Goal: Check status: Check status

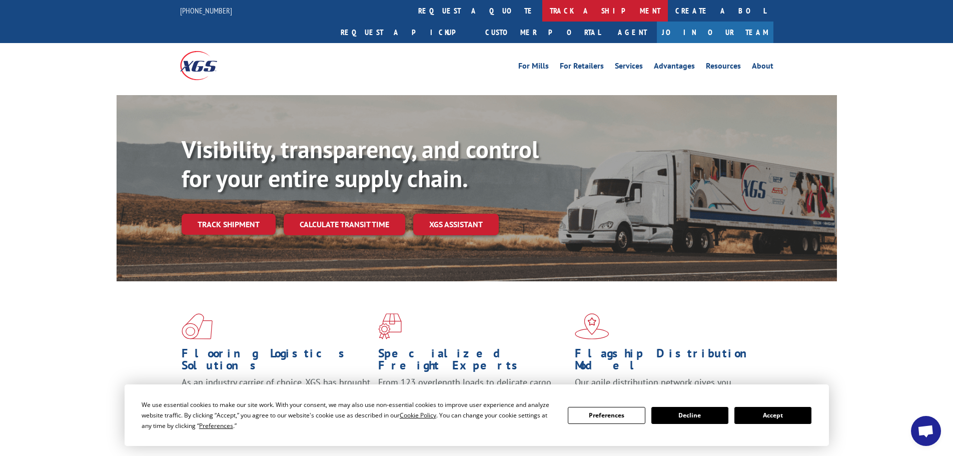
click at [543, 7] on link "track a shipment" at bounding box center [606, 11] width 126 height 22
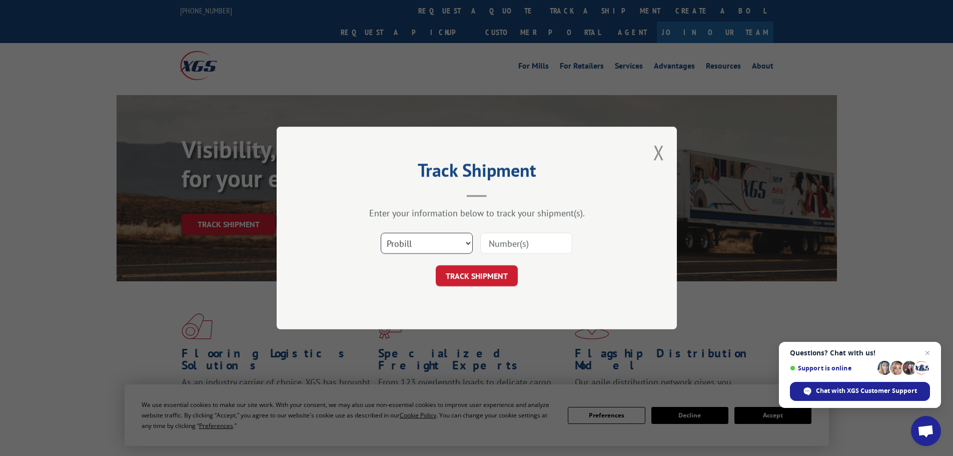
click at [427, 246] on select "Select category... Probill BOL PO" at bounding box center [427, 243] width 92 height 21
select select "po"
click at [381, 233] on select "Select category... Probill BOL PO" at bounding box center [427, 243] width 92 height 21
click at [490, 244] on input at bounding box center [526, 243] width 92 height 21
type input "38549178"
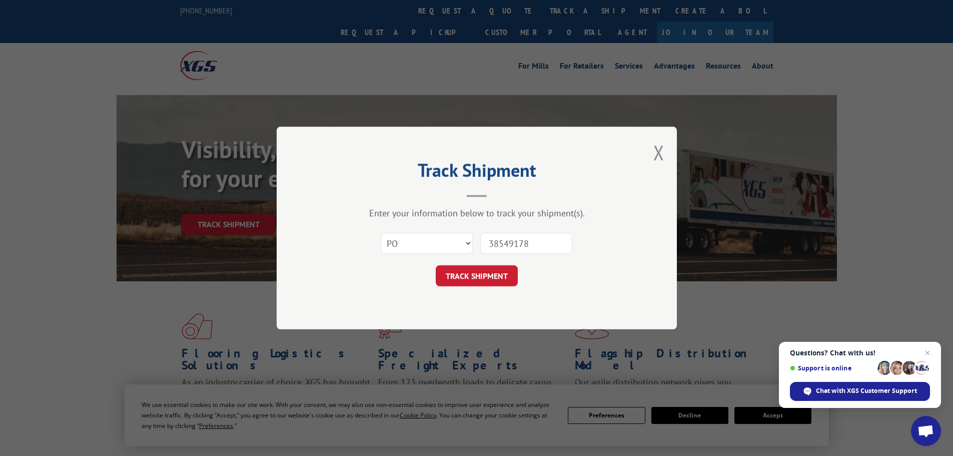
click at [436, 265] on button "TRACK SHIPMENT" at bounding box center [477, 275] width 82 height 21
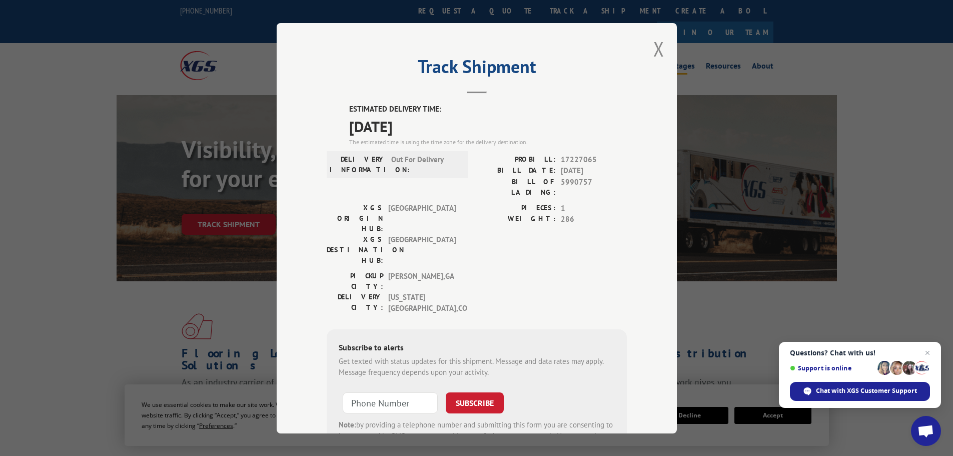
click at [655, 50] on button "Close modal" at bounding box center [659, 49] width 11 height 27
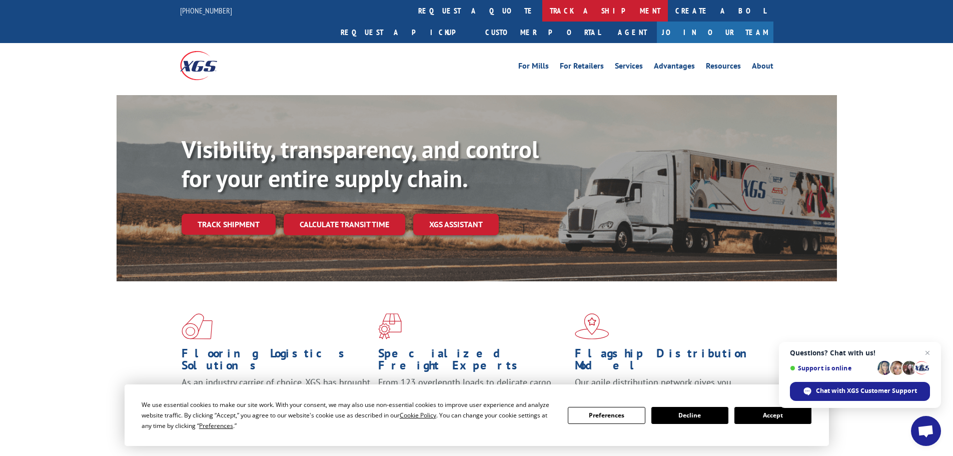
click at [543, 8] on link "track a shipment" at bounding box center [606, 11] width 126 height 22
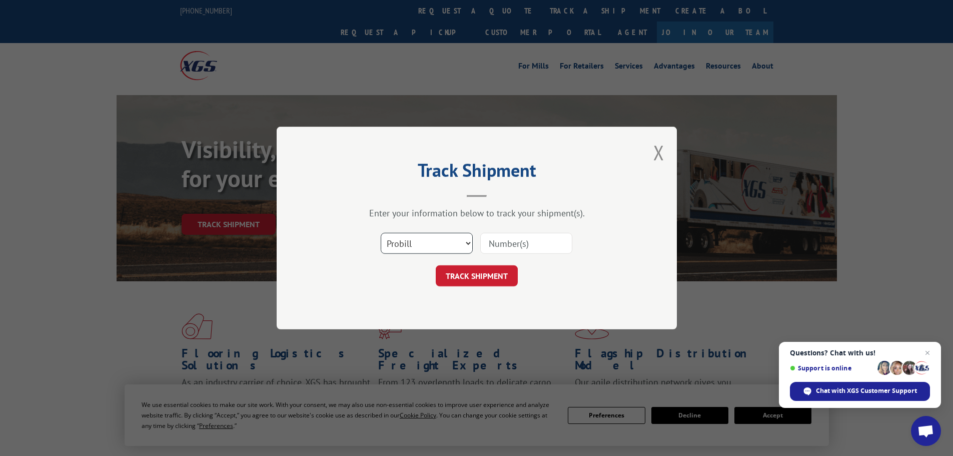
click at [404, 240] on select "Select category... Probill BOL PO" at bounding box center [427, 243] width 92 height 21
select select "po"
click at [381, 233] on select "Select category... Probill BOL PO" at bounding box center [427, 243] width 92 height 21
click at [488, 245] on input at bounding box center [526, 243] width 92 height 21
type input "38549196"
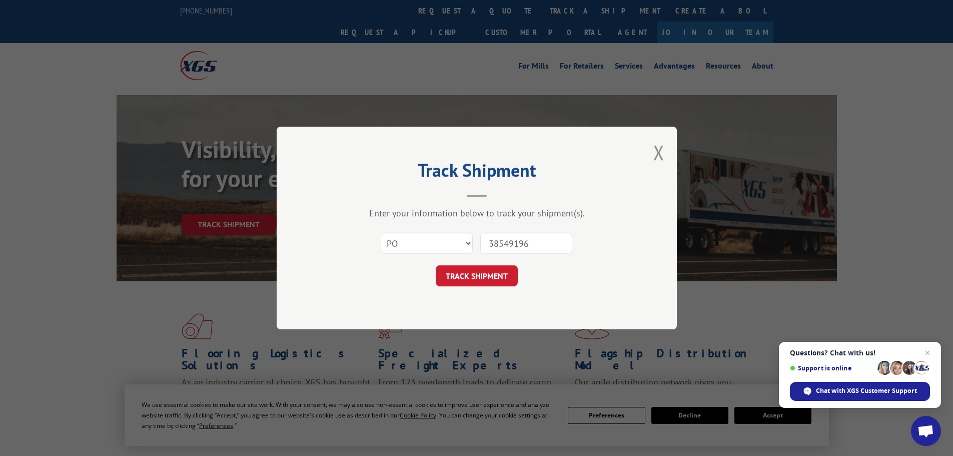
click at [436, 265] on button "TRACK SHIPMENT" at bounding box center [477, 275] width 82 height 21
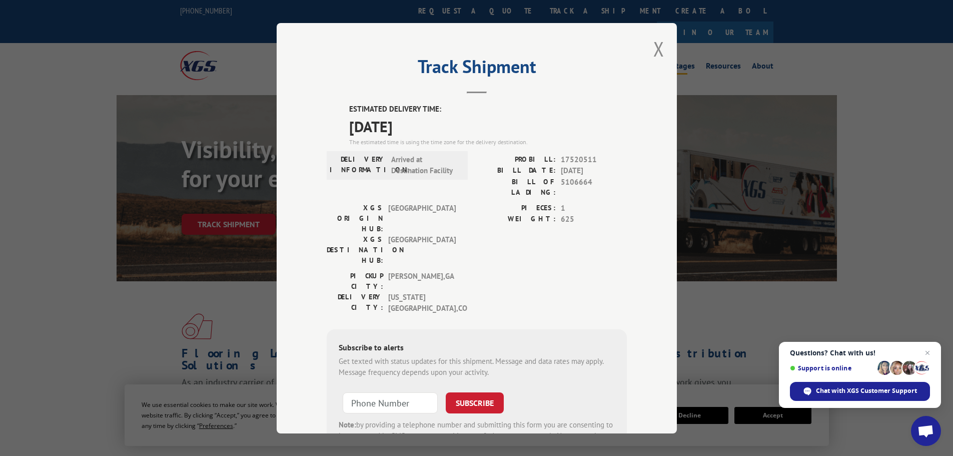
click at [654, 47] on button "Close modal" at bounding box center [659, 49] width 11 height 27
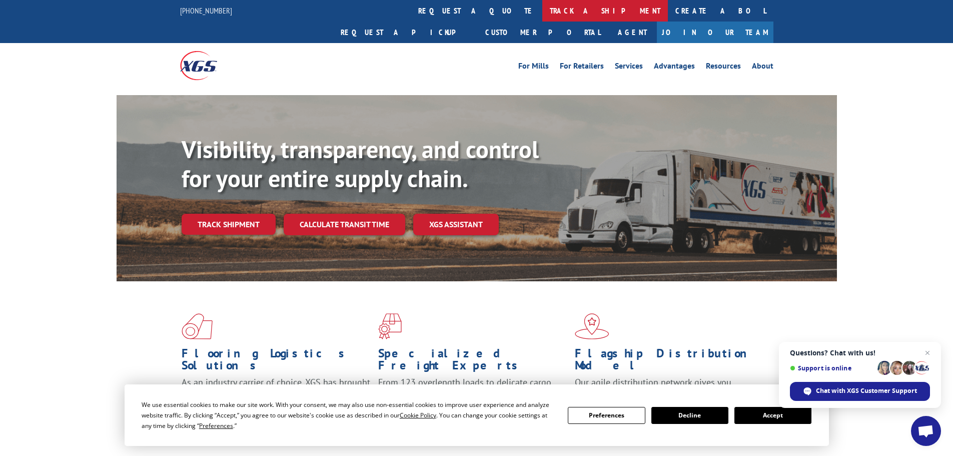
click at [543, 11] on link "track a shipment" at bounding box center [606, 11] width 126 height 22
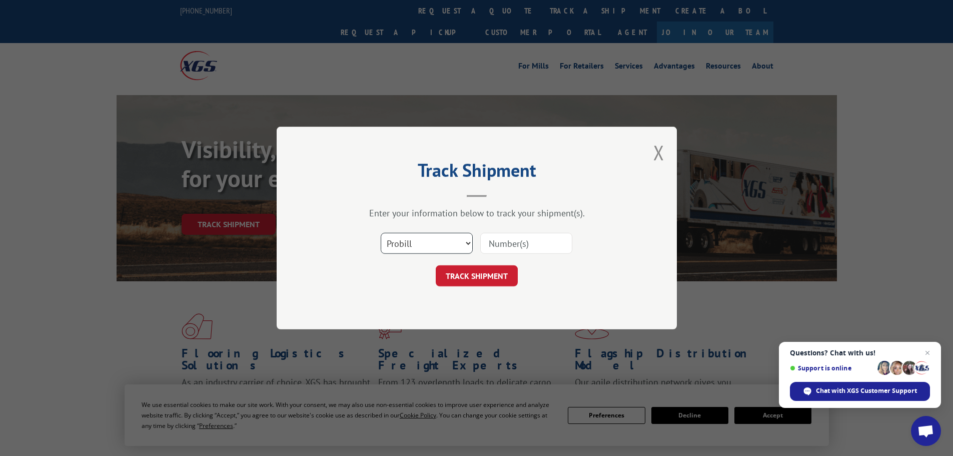
click at [411, 244] on select "Select category... Probill BOL PO" at bounding box center [427, 243] width 92 height 21
select select "po"
click at [381, 233] on select "Select category... Probill BOL PO" at bounding box center [427, 243] width 92 height 21
click at [504, 242] on input at bounding box center [526, 243] width 92 height 21
type input "38549270"
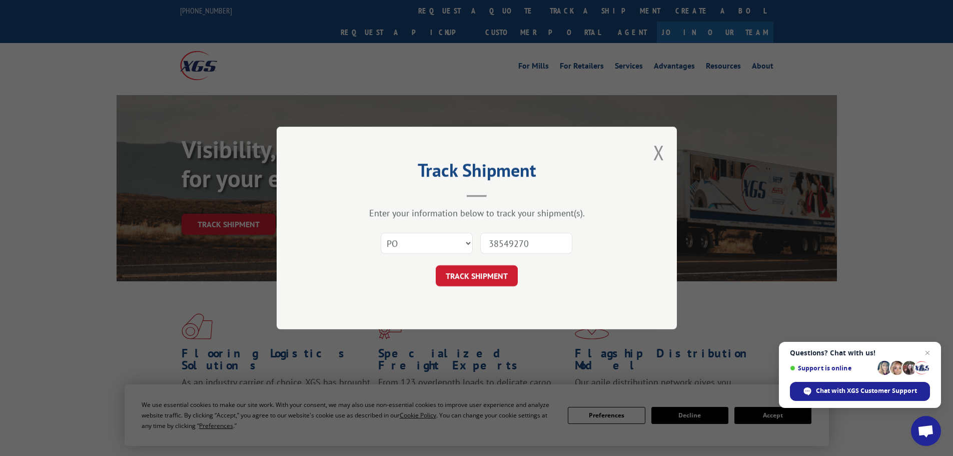
click at [436, 265] on button "TRACK SHIPMENT" at bounding box center [477, 275] width 82 height 21
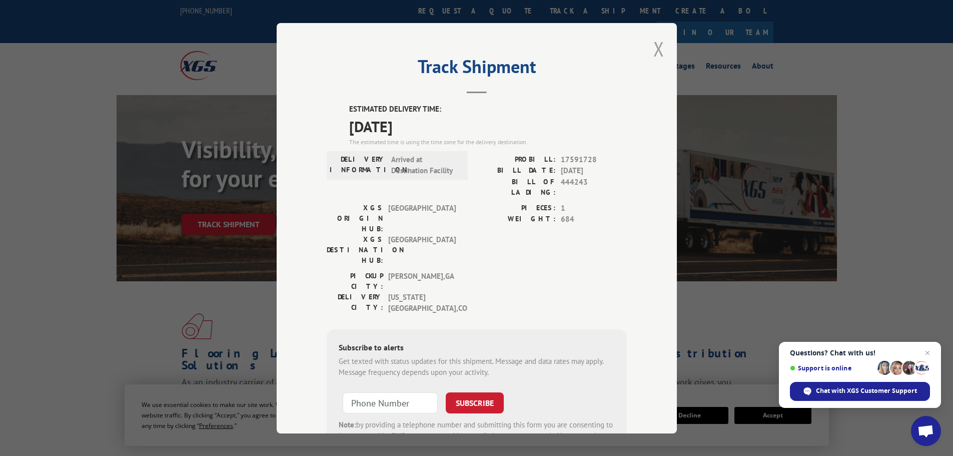
click at [655, 46] on button "Close modal" at bounding box center [659, 49] width 11 height 27
